Goal: Task Accomplishment & Management: Manage account settings

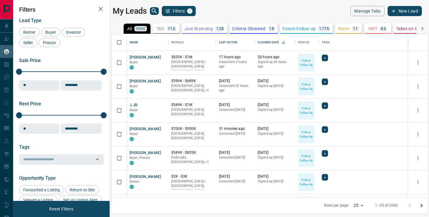
scroll to position [163, 317]
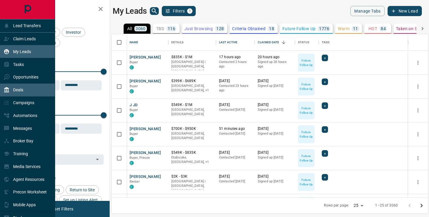
click at [7, 92] on icon at bounding box center [6, 89] width 5 height 5
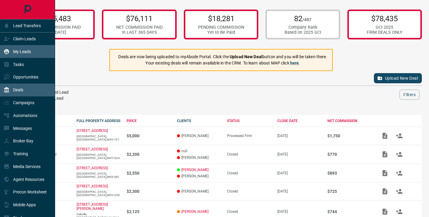
click at [19, 49] on div "My Leads" at bounding box center [17, 52] width 27 height 10
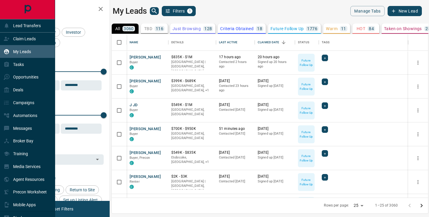
scroll to position [163, 317]
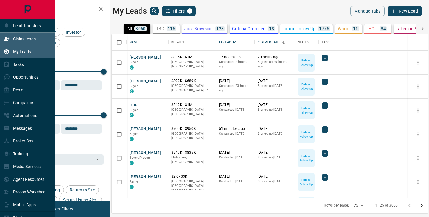
click at [24, 41] on p "Claim Leads" at bounding box center [24, 38] width 23 height 5
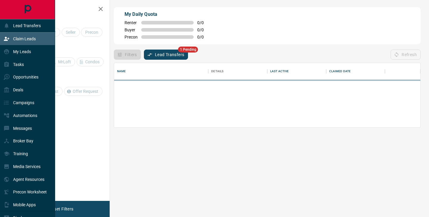
scroll to position [64, 307]
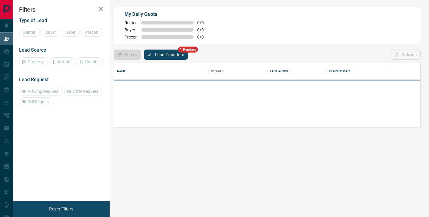
click at [168, 54] on button "Lead Transfers" at bounding box center [166, 55] width 44 height 10
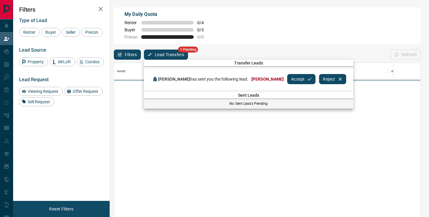
scroll to position [164, 307]
click at [296, 79] on button "Accept" at bounding box center [302, 79] width 28 height 10
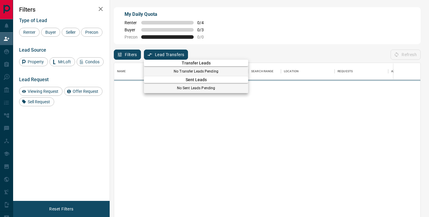
click at [5, 53] on div at bounding box center [214, 108] width 429 height 217
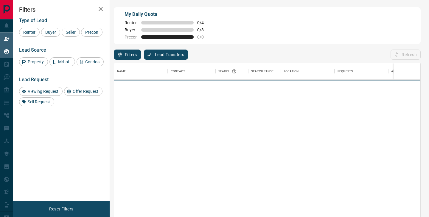
click at [10, 53] on div "My Leads" at bounding box center [17, 52] width 27 height 10
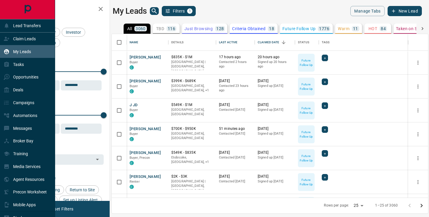
scroll to position [163, 317]
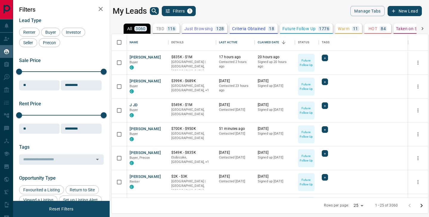
click at [158, 15] on div "My Leads Filters 1" at bounding box center [190, 11] width 155 height 10
click at [155, 13] on icon "search button" at bounding box center [154, 10] width 7 height 7
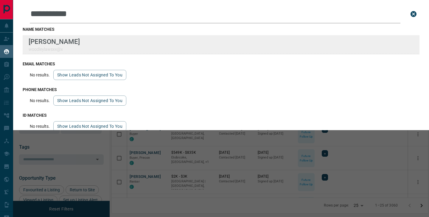
type input "**********"
click at [0, 0] on div "**********" at bounding box center [214, 104] width 429 height 209
